Goal: Task Accomplishment & Management: Manage account settings

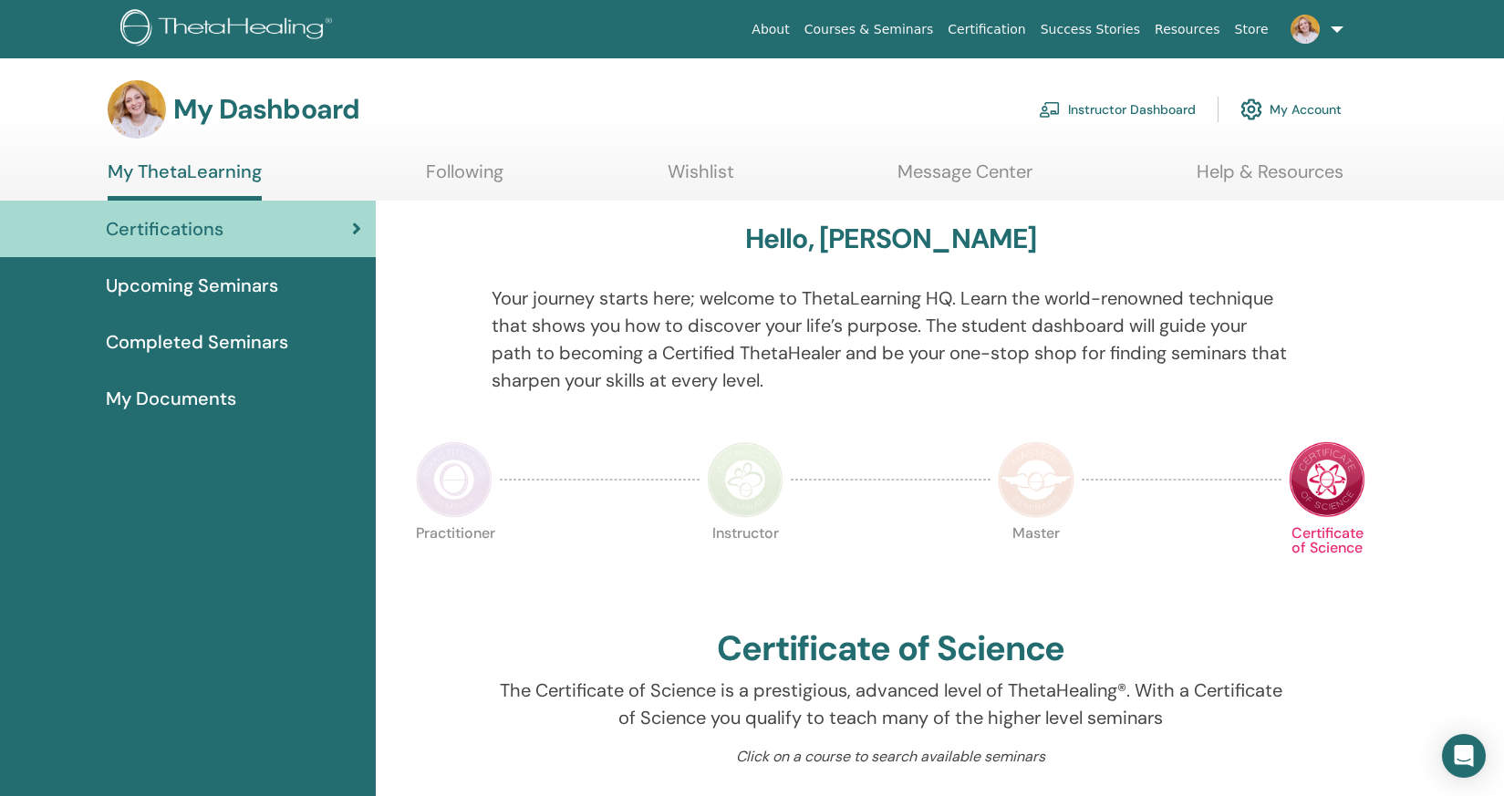
click at [1165, 109] on link "Instructor Dashboard" at bounding box center [1117, 109] width 157 height 40
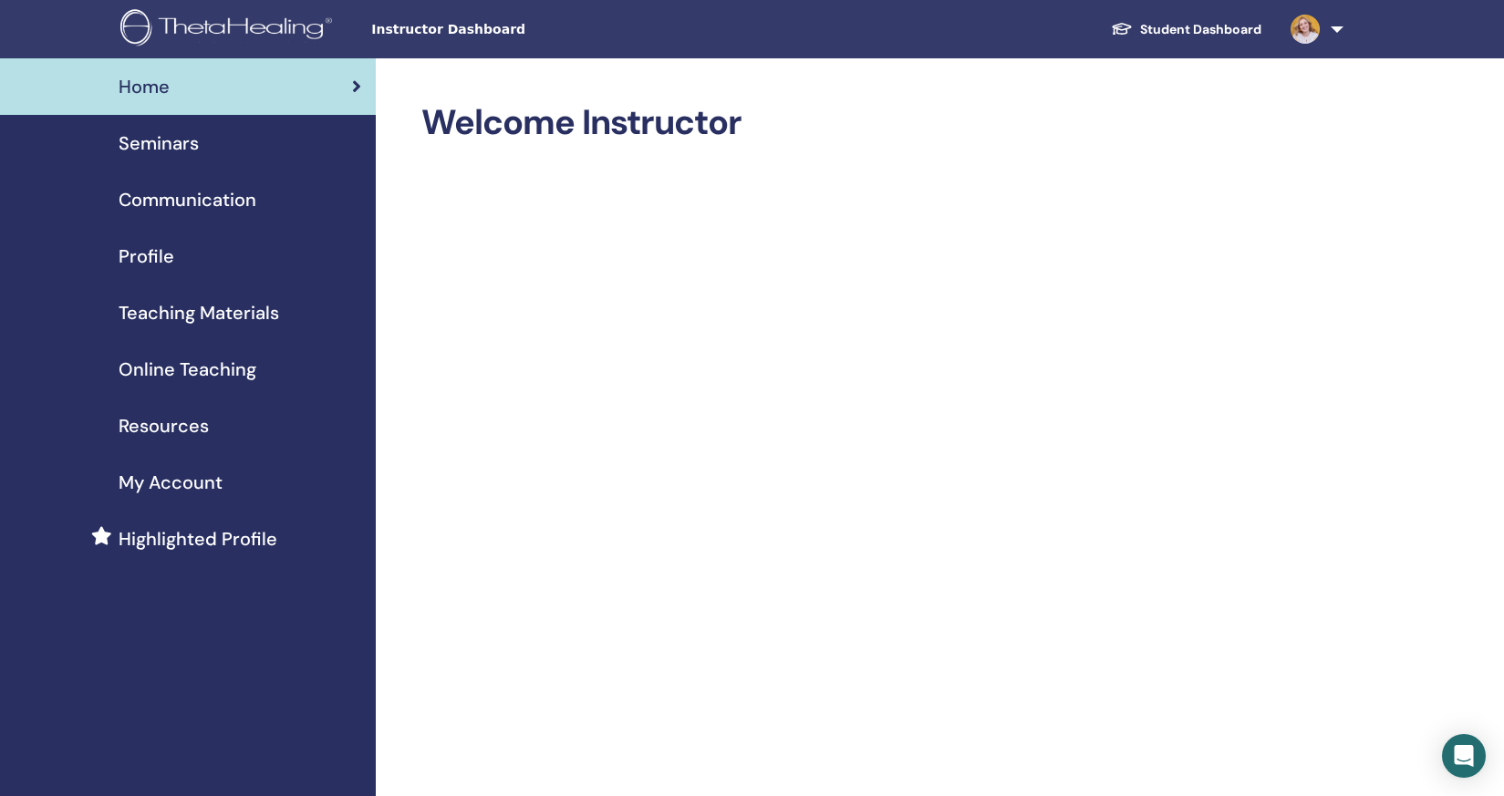
click at [168, 138] on span "Seminars" at bounding box center [159, 143] width 80 height 27
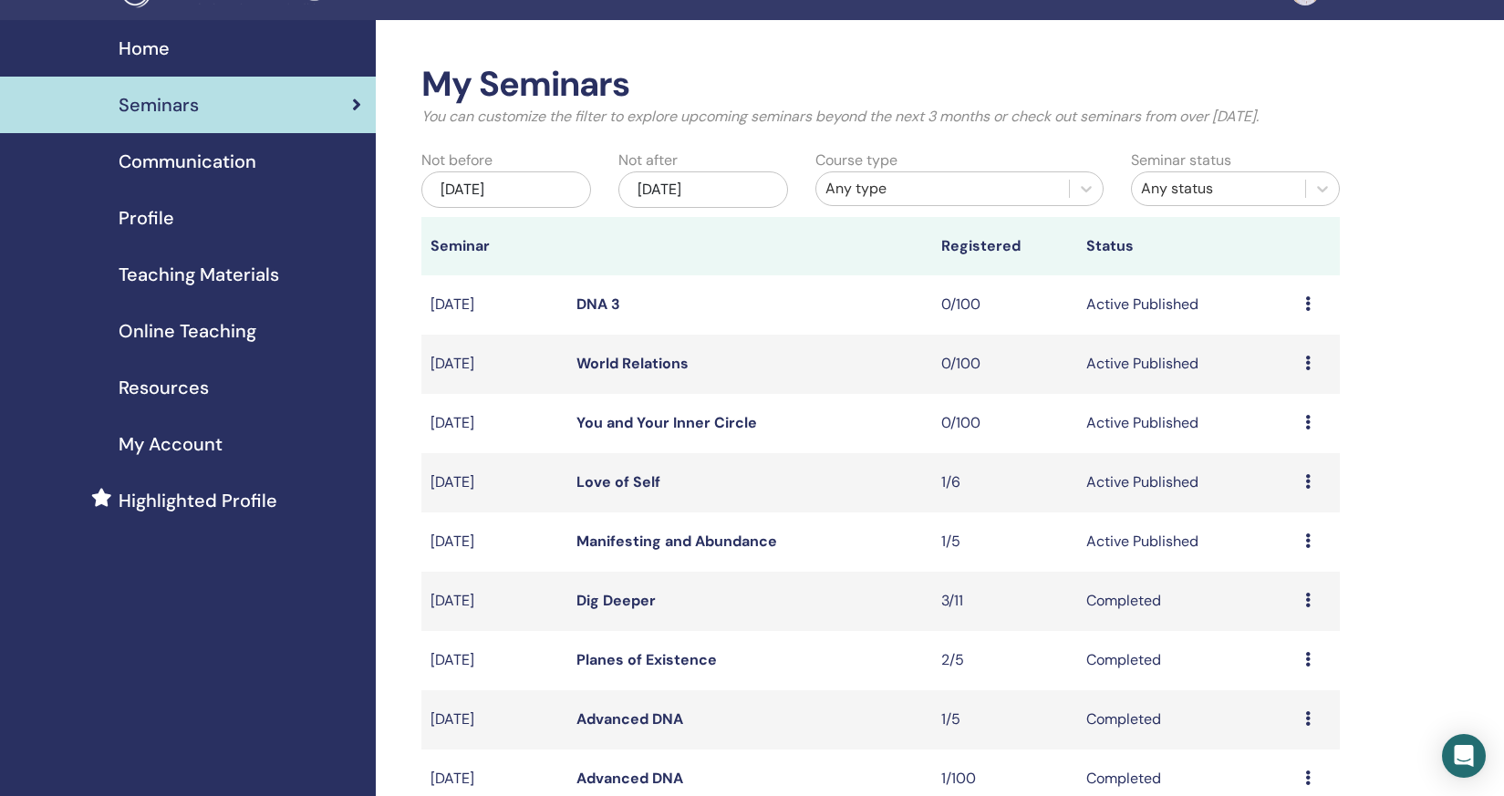
scroll to position [40, 0]
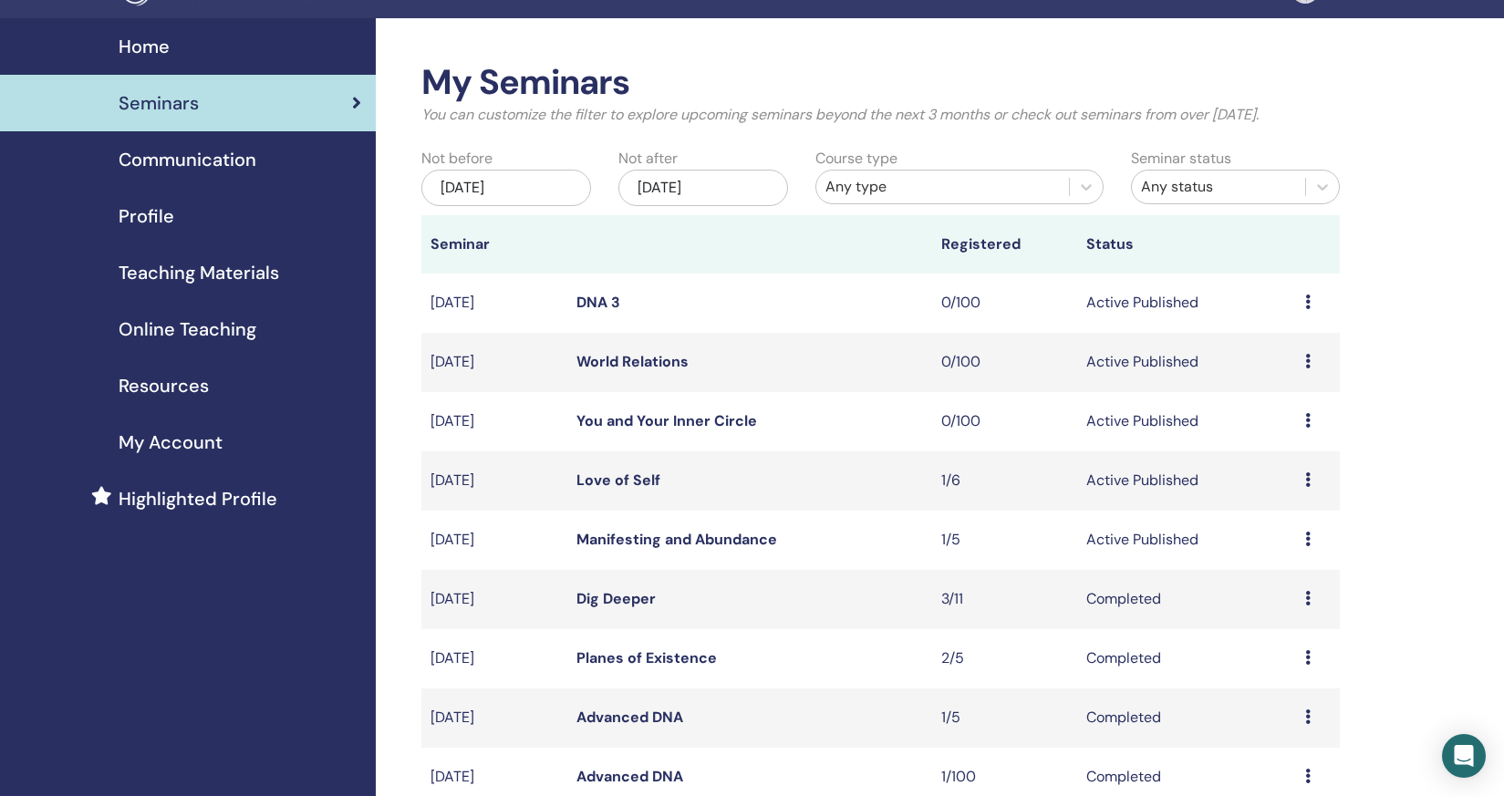
click at [1306, 540] on icon at bounding box center [1308, 539] width 5 height 15
click at [1257, 587] on link "Edit" at bounding box center [1257, 582] width 26 height 19
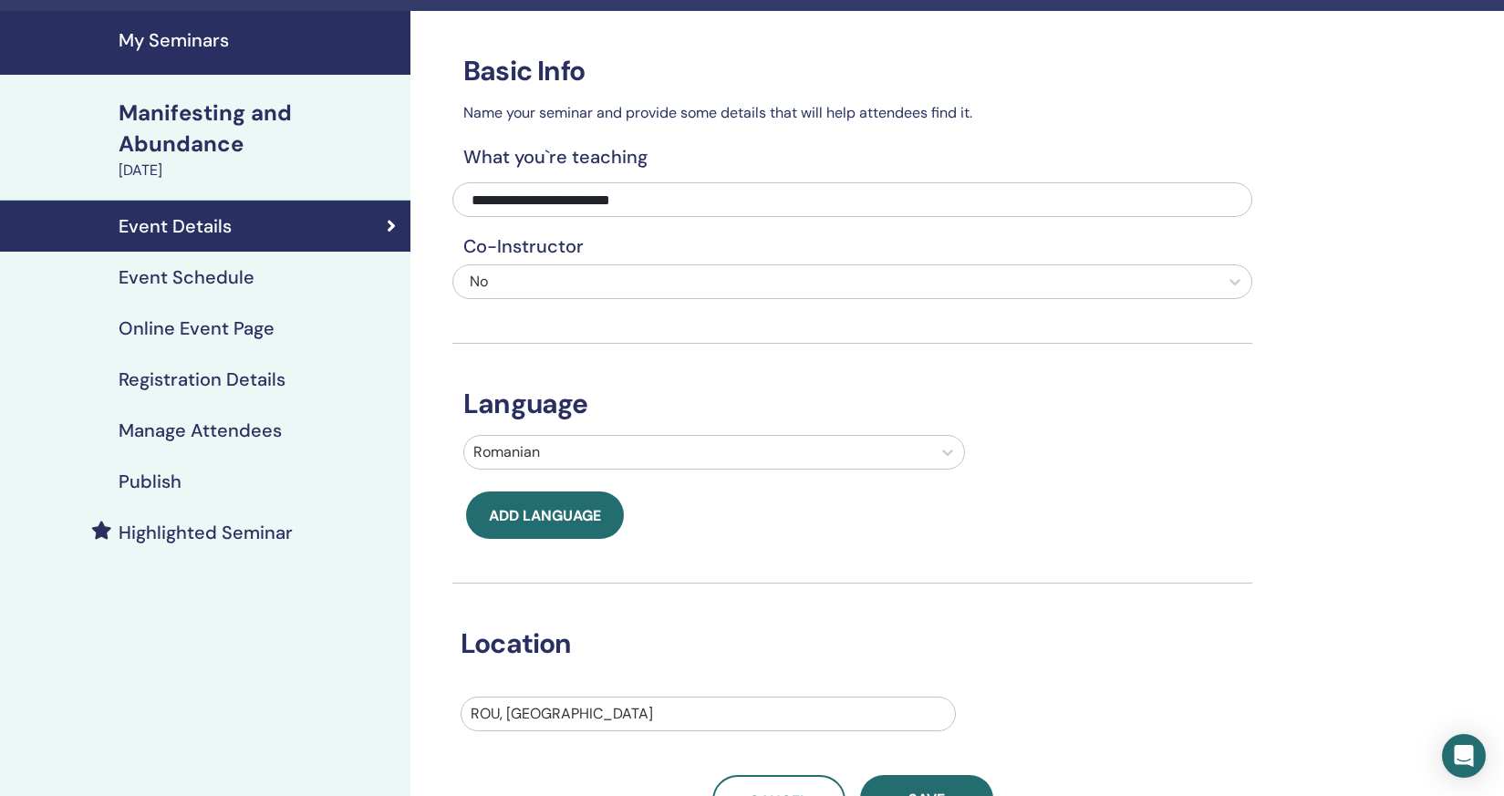
scroll to position [14, 0]
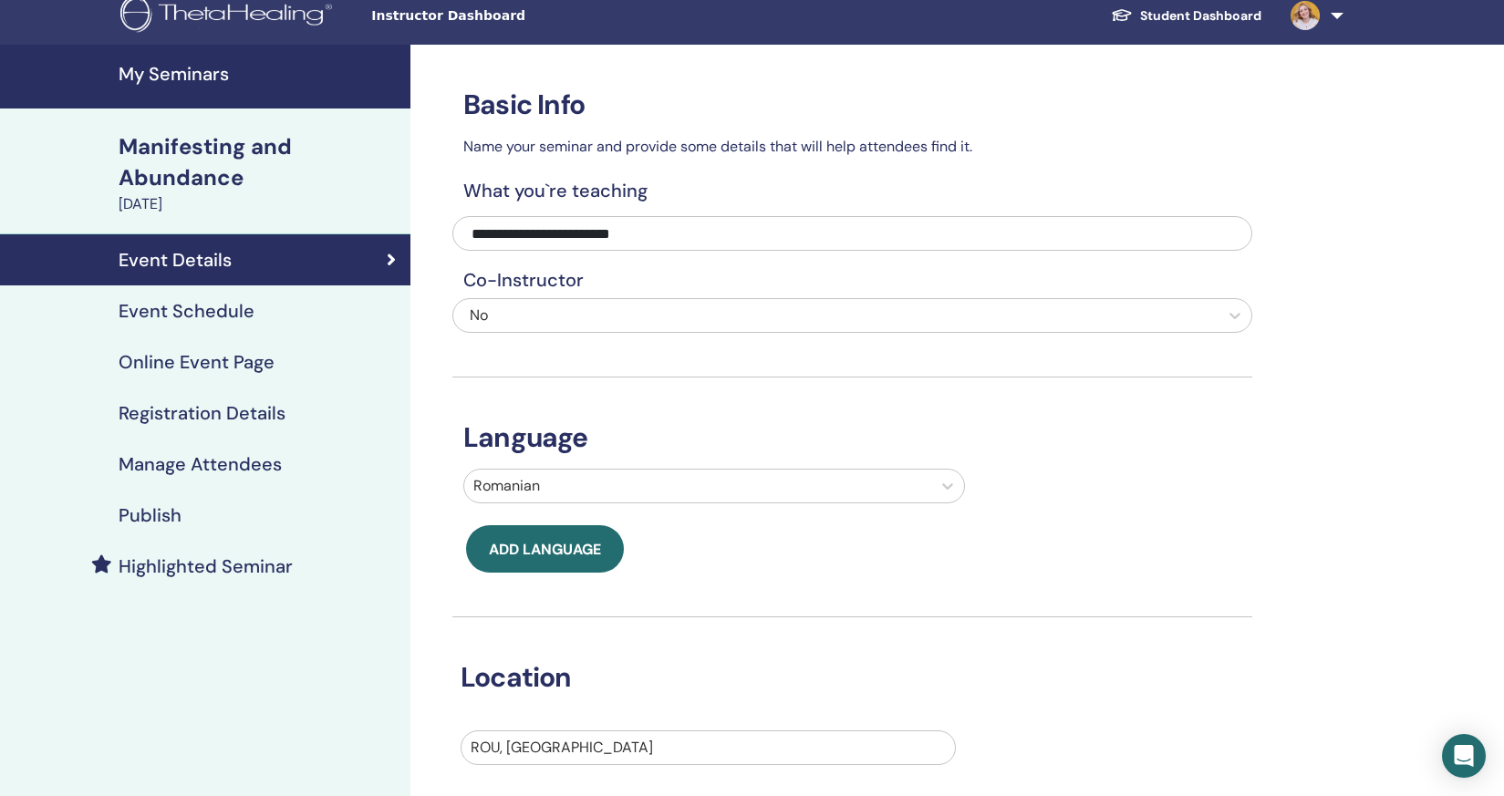
click at [230, 321] on h4 "Event Schedule" at bounding box center [187, 311] width 136 height 22
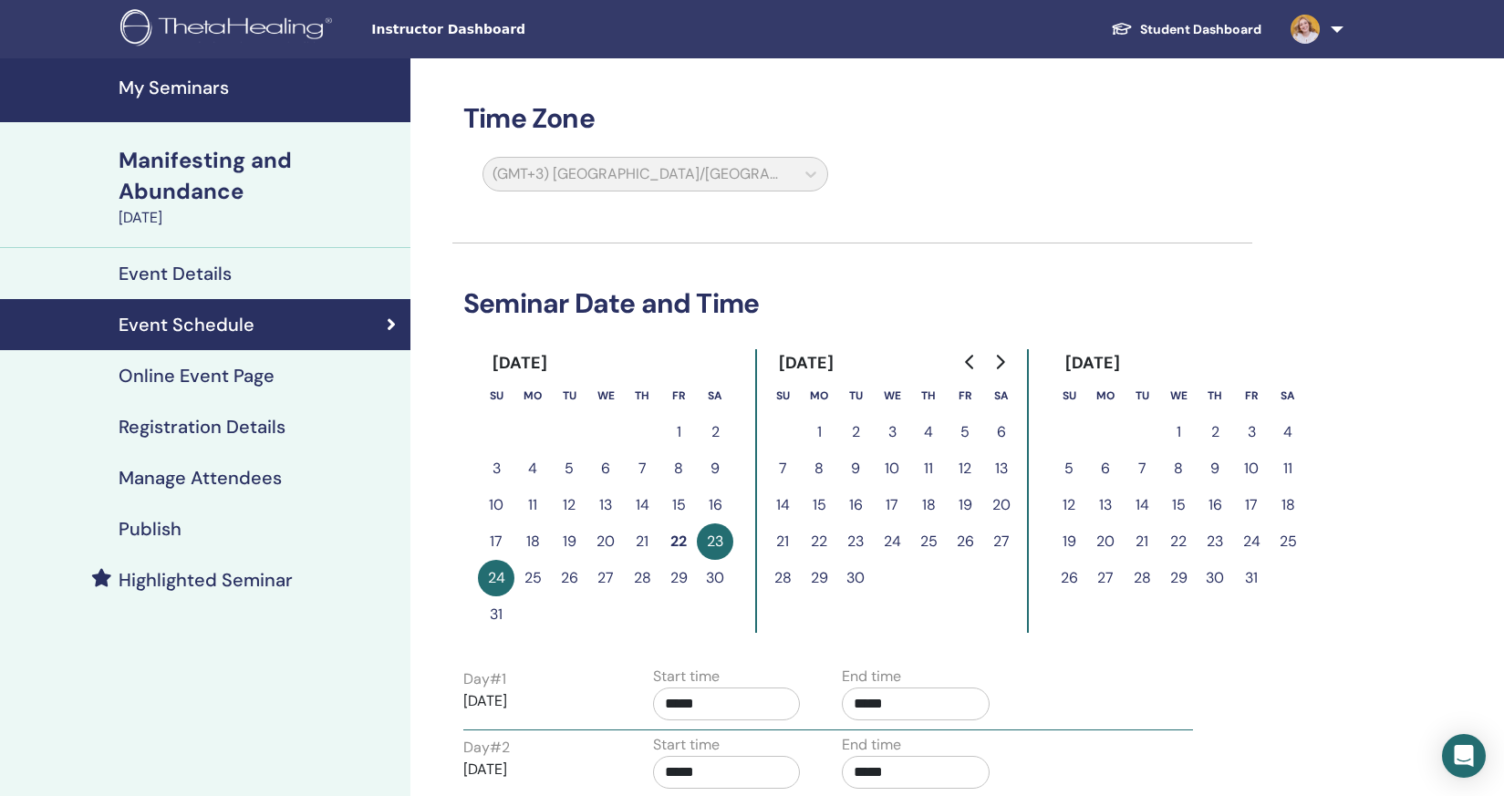
click at [233, 377] on h4 "Online Event Page" at bounding box center [197, 376] width 156 height 22
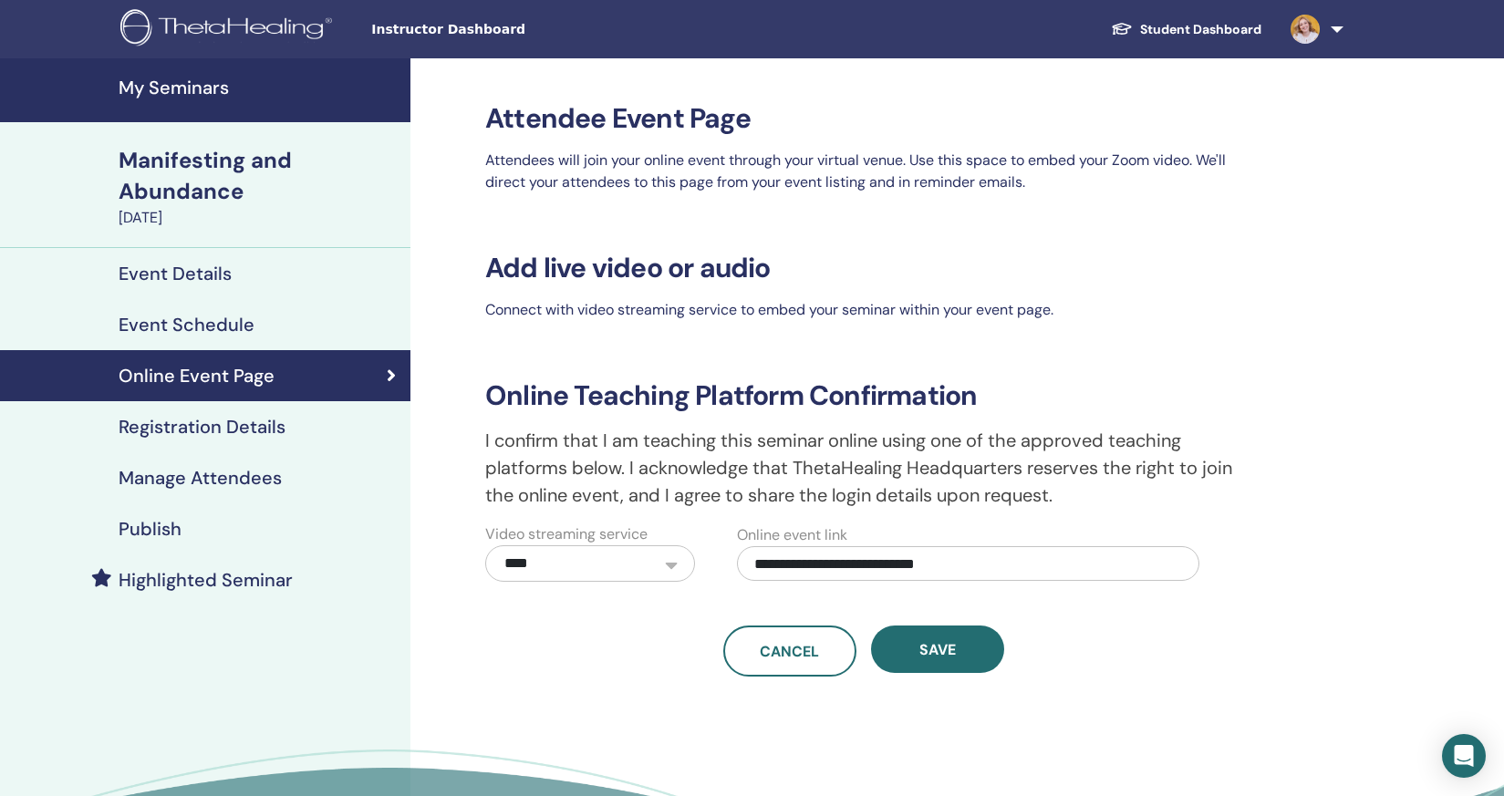
click at [1014, 565] on input "**********" at bounding box center [968, 563] width 463 height 35
paste input "text"
type input "**********"
click at [950, 666] on button "Save" at bounding box center [937, 649] width 133 height 47
click at [170, 529] on h4 "Publish" at bounding box center [150, 529] width 63 height 22
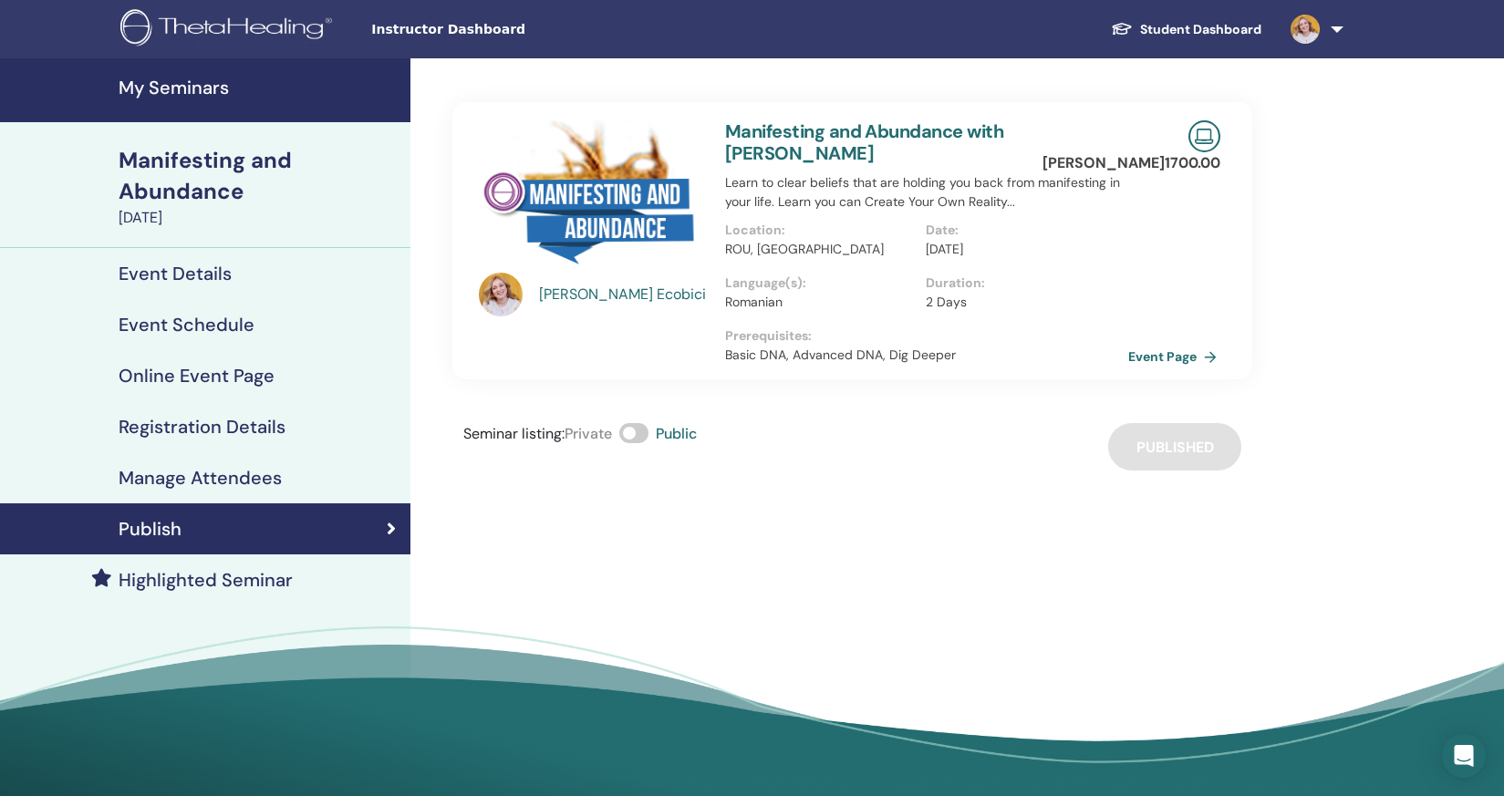
click at [1183, 343] on link "Event Page" at bounding box center [1177, 356] width 96 height 27
